Goal: Information Seeking & Learning: Find specific fact

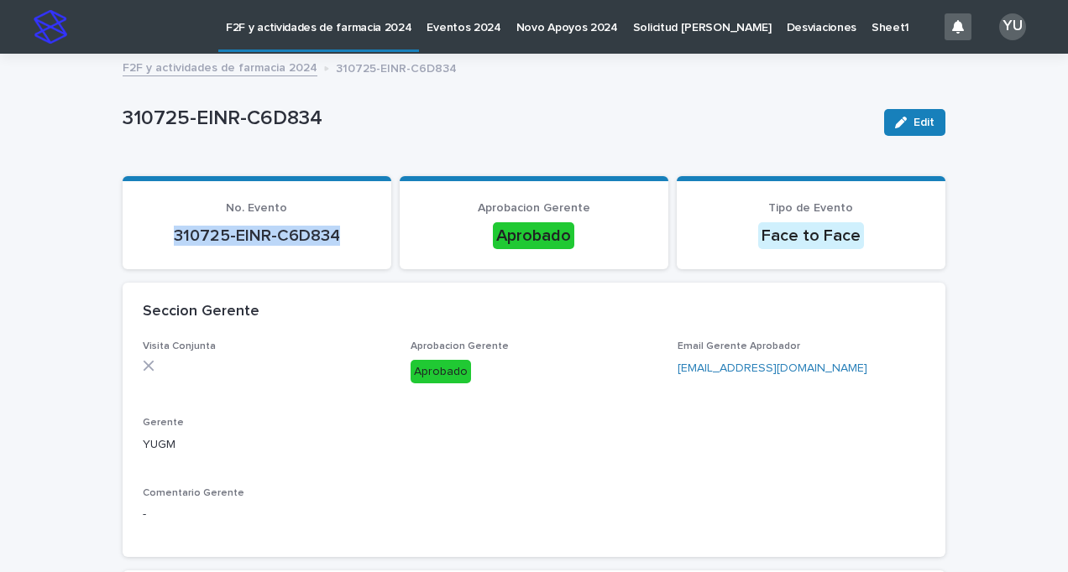
click at [195, 64] on link "F2F y actividades de farmacia 2024" at bounding box center [220, 66] width 195 height 19
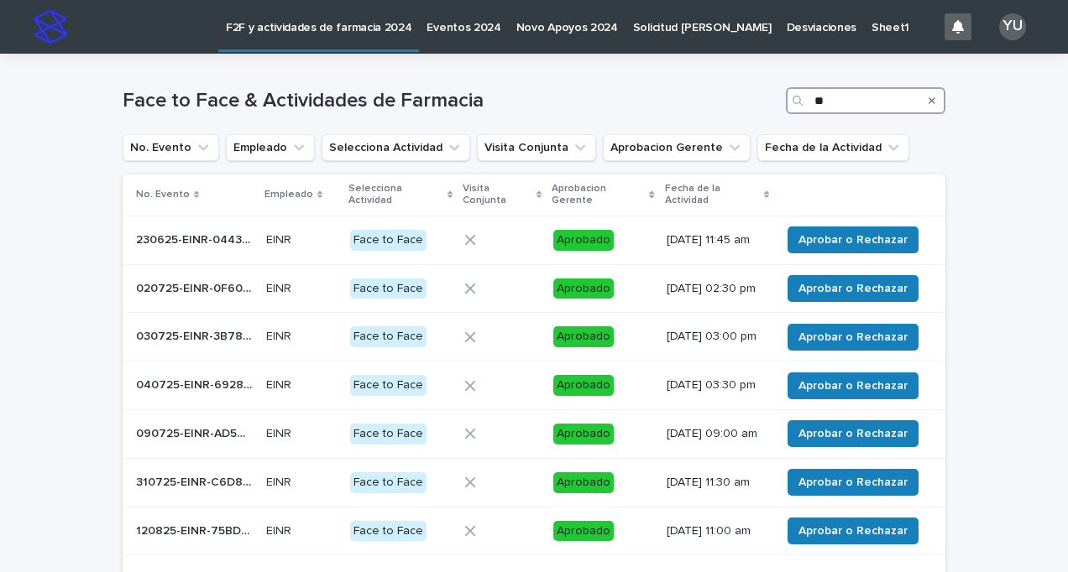
type input "*"
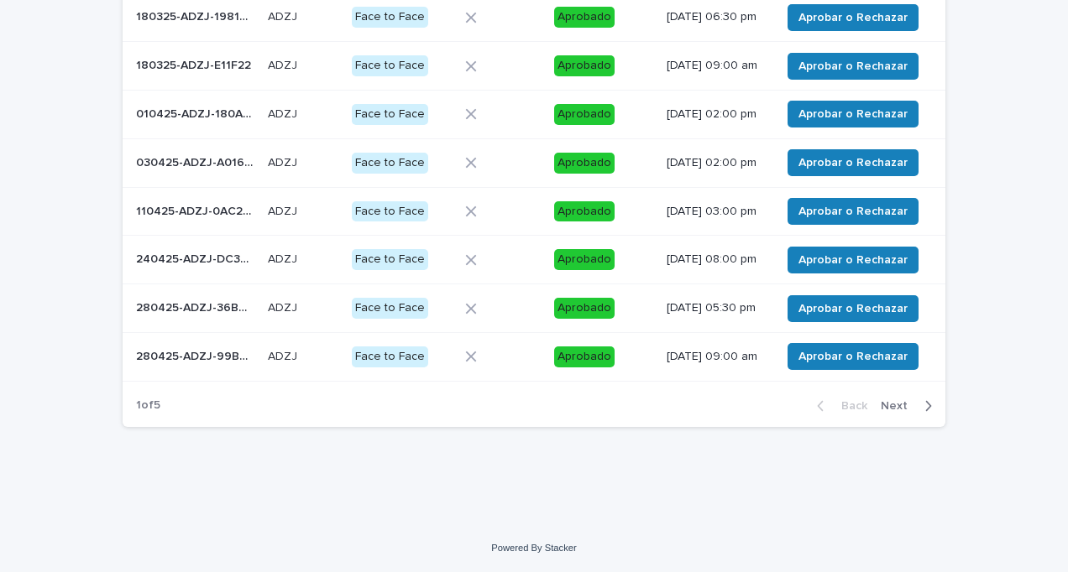
type input "***"
click at [905, 404] on span "Next" at bounding box center [898, 406] width 37 height 12
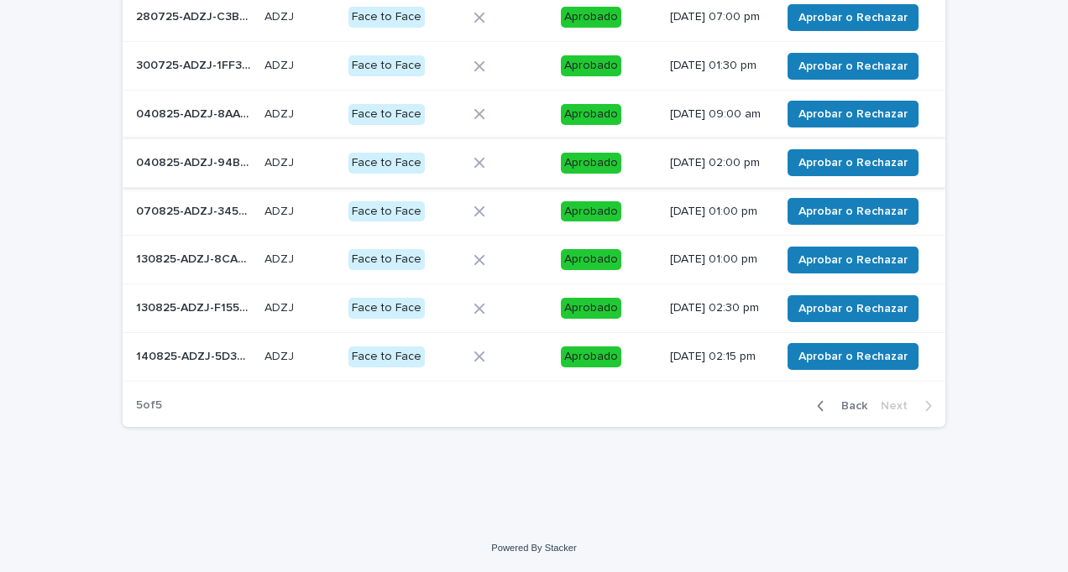
scroll to position [306, 0]
click at [200, 114] on p "040825-ADZJ-8AA9F7" at bounding box center [195, 113] width 118 height 18
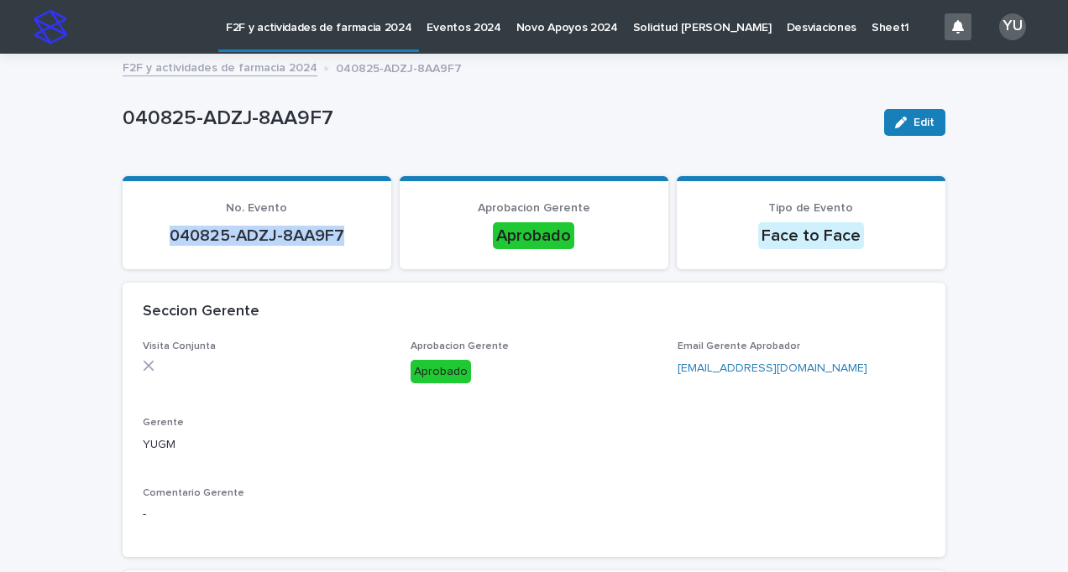
drag, startPoint x: 337, startPoint y: 232, endPoint x: 95, endPoint y: 240, distance: 242.7
copy p "040825-ADZJ-8AA9F7"
